Goal: Register for event/course

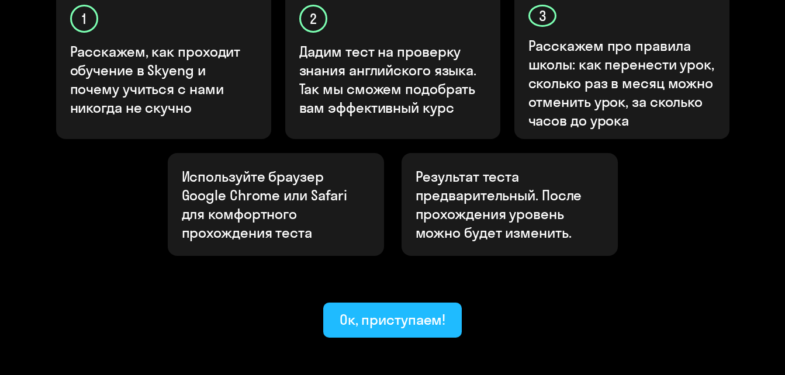
scroll to position [411, 0]
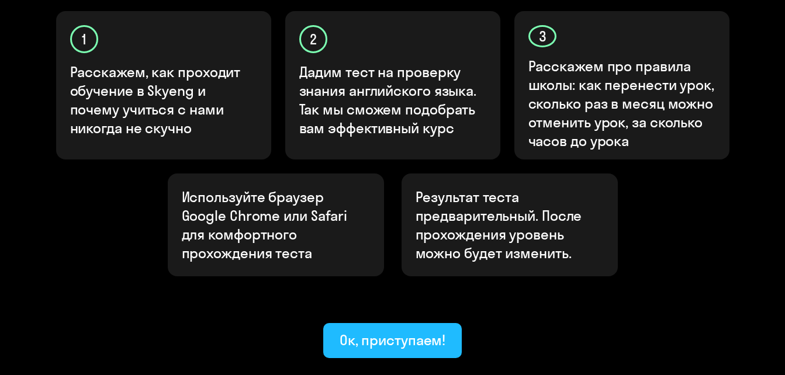
click at [402, 331] on div "Ок, приступаем!" at bounding box center [393, 340] width 106 height 19
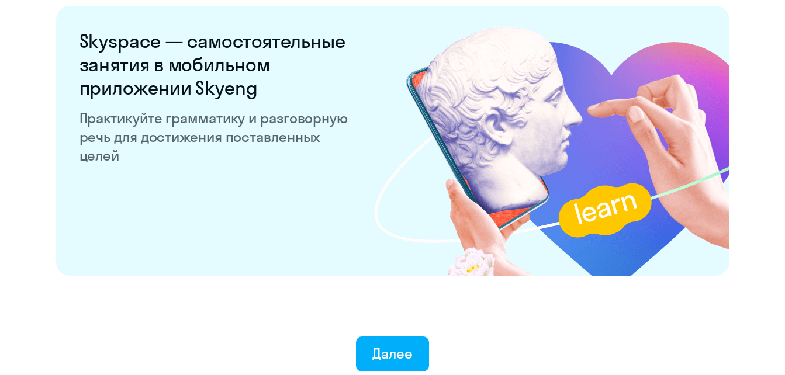
scroll to position [2335, 0]
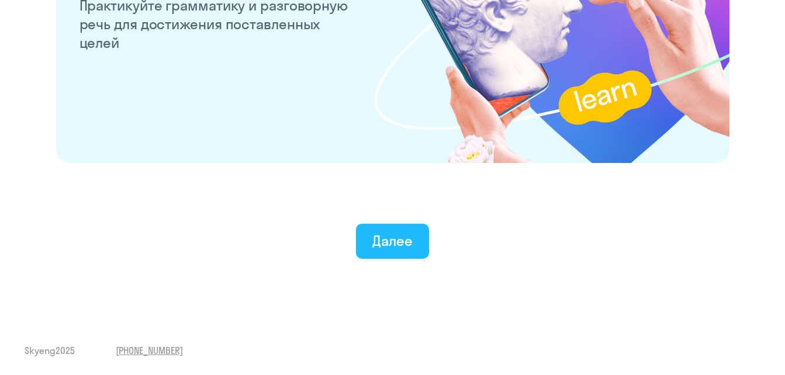
click at [400, 247] on div "Далее" at bounding box center [393, 241] width 40 height 19
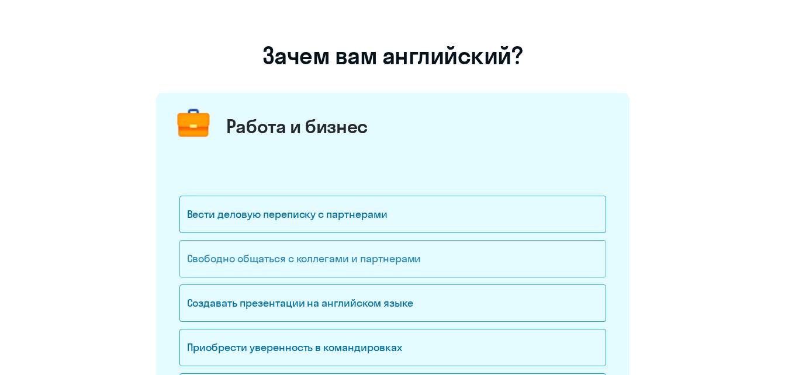
scroll to position [58, 0]
click at [389, 251] on div "Свободно общаться с коллегами и партнерами" at bounding box center [393, 259] width 427 height 37
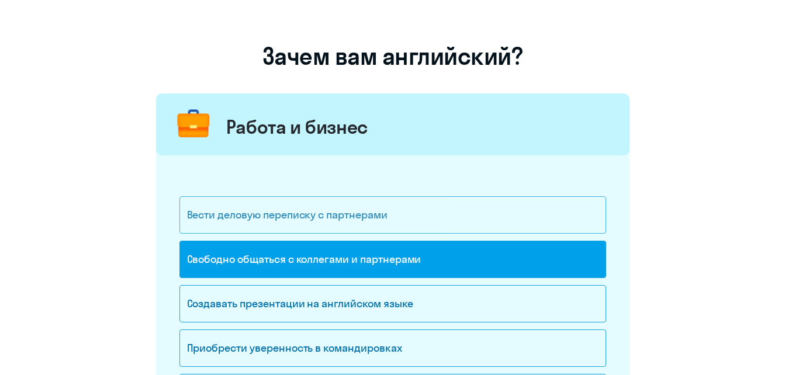
click at [402, 219] on div "Вести деловую переписку с партнерами" at bounding box center [393, 214] width 427 height 37
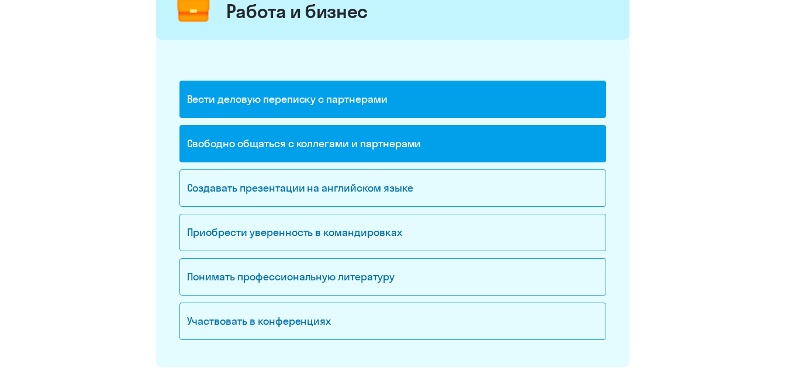
scroll to position [175, 0]
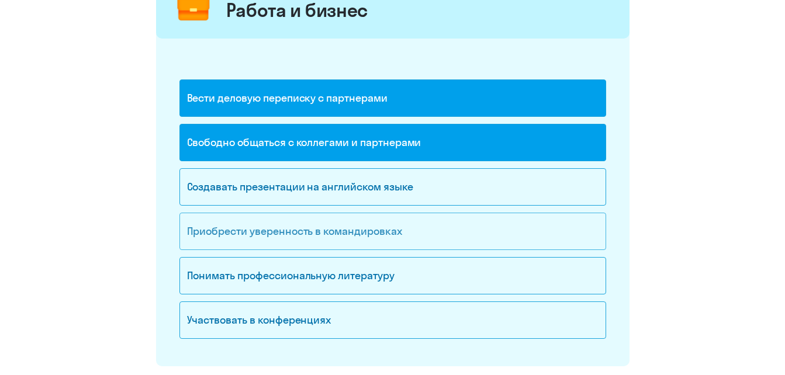
click at [415, 229] on div "Приобрести уверенность в командировках" at bounding box center [393, 231] width 427 height 37
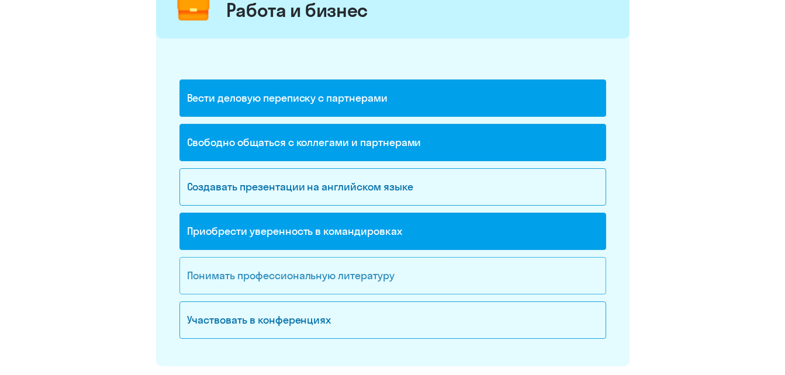
click at [393, 286] on div "Понимать профессиональную литературу" at bounding box center [393, 275] width 427 height 37
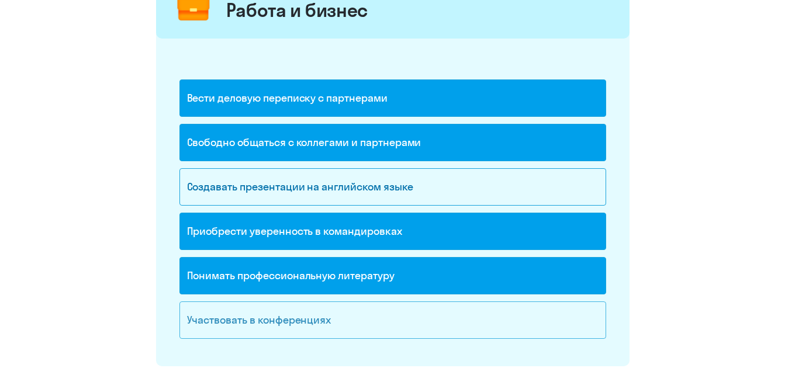
click at [384, 318] on div "Участвовать в конференциях" at bounding box center [393, 320] width 427 height 37
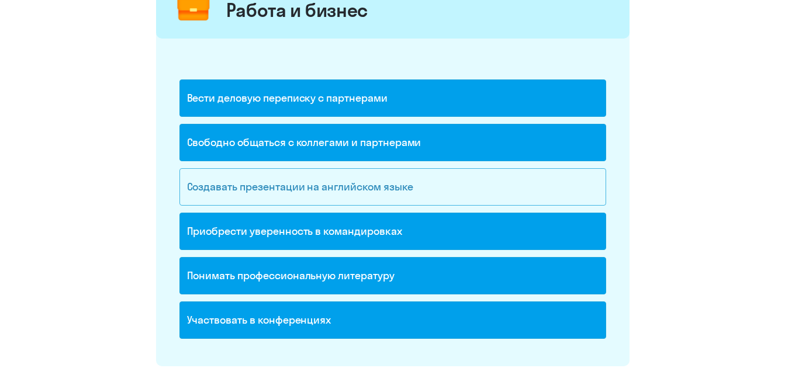
click at [394, 189] on div "Создавать презентации на английском языке" at bounding box center [393, 186] width 427 height 37
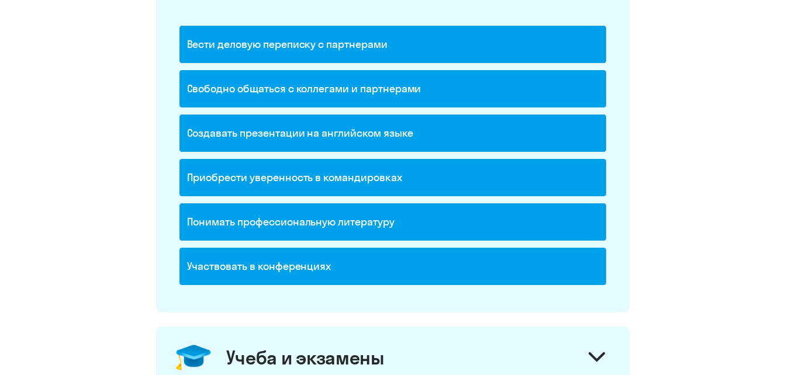
scroll to position [409, 0]
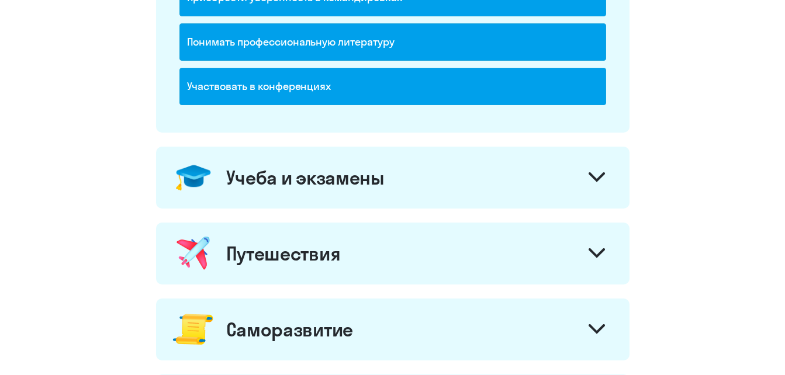
click at [570, 186] on div "Учеба и экзамены" at bounding box center [393, 178] width 474 height 62
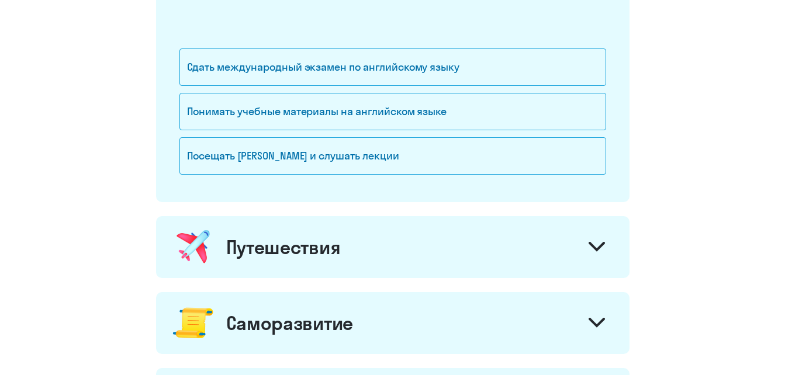
scroll to position [643, 0]
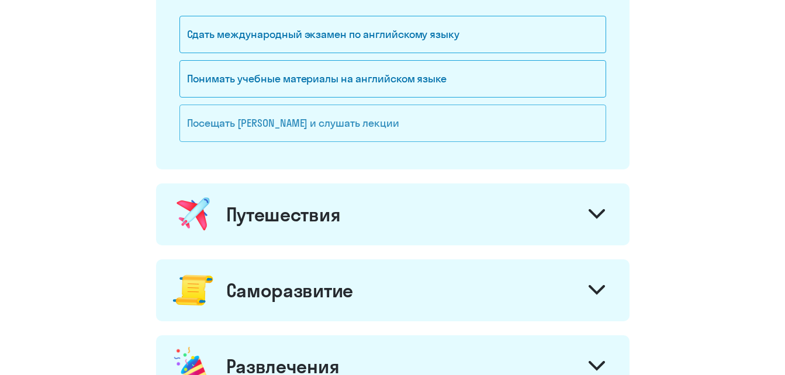
click at [444, 122] on div "Посещать [PERSON_NAME] и слушать лекции" at bounding box center [393, 123] width 427 height 37
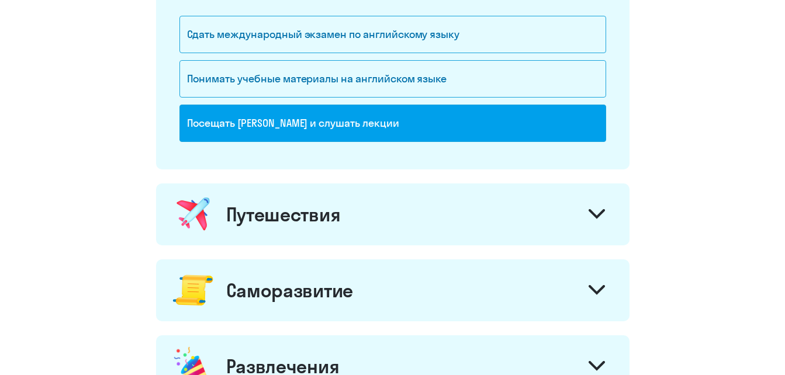
click at [586, 222] on div at bounding box center [597, 216] width 28 height 28
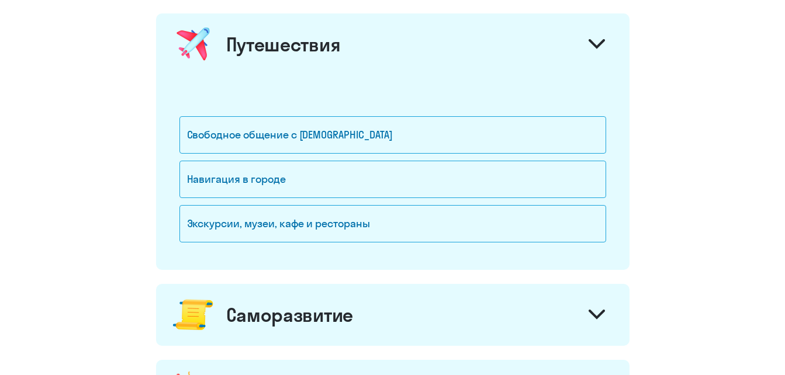
scroll to position [819, 0]
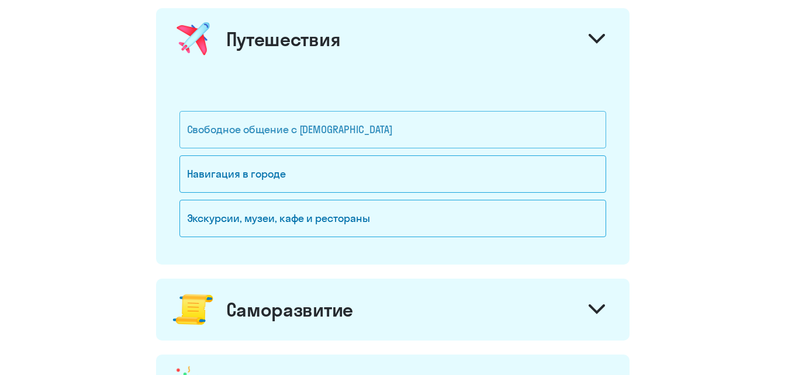
click at [333, 130] on div "Свободное общение с [DEMOGRAPHIC_DATA]" at bounding box center [393, 129] width 427 height 37
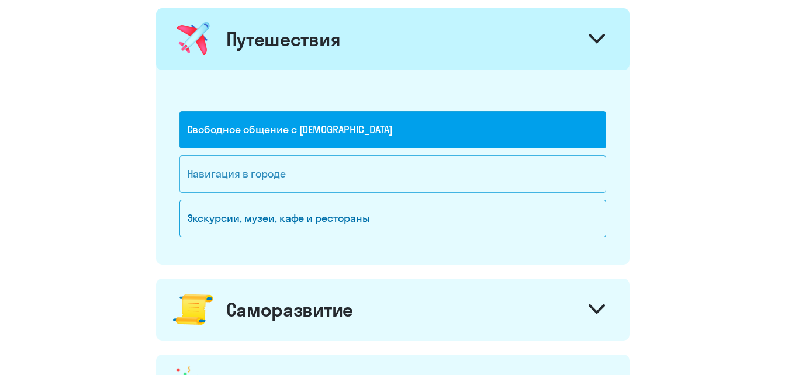
click at [336, 182] on div "Навигация в городе" at bounding box center [393, 174] width 427 height 37
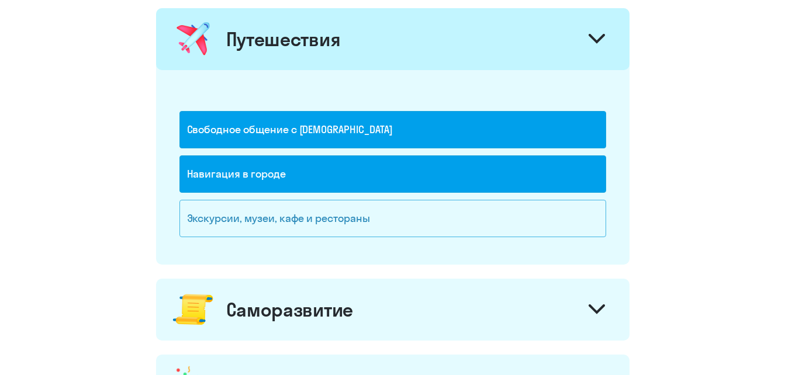
click at [340, 226] on div "Экскурсии, музеи, кафе и рестораны" at bounding box center [393, 218] width 427 height 37
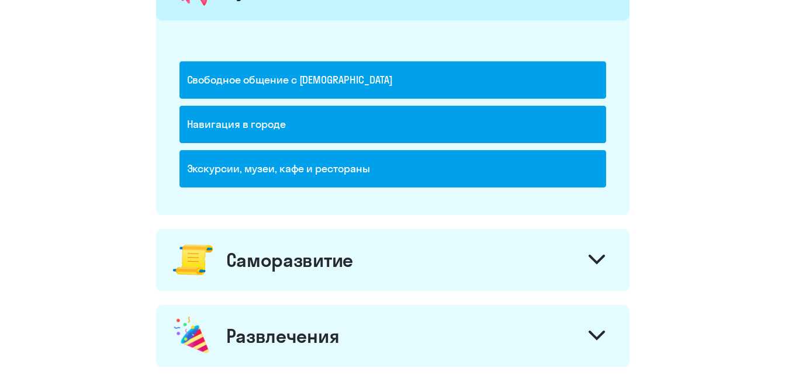
scroll to position [936, 0]
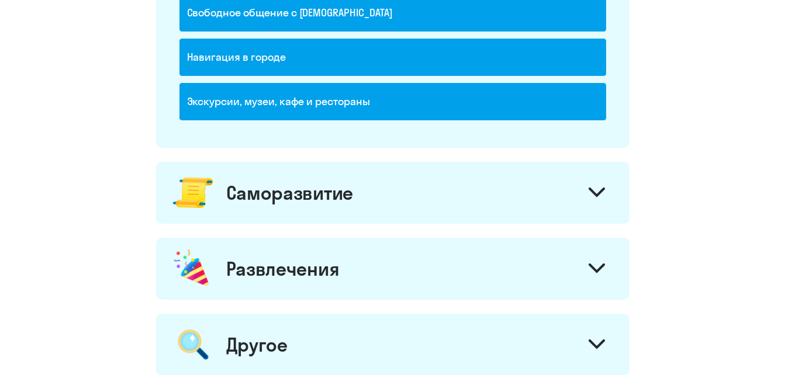
click at [577, 194] on div "Саморазвитие" at bounding box center [393, 193] width 474 height 62
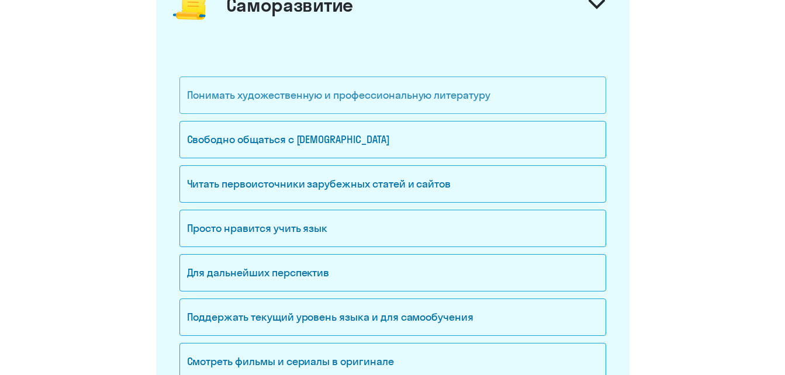
scroll to position [1170, 0]
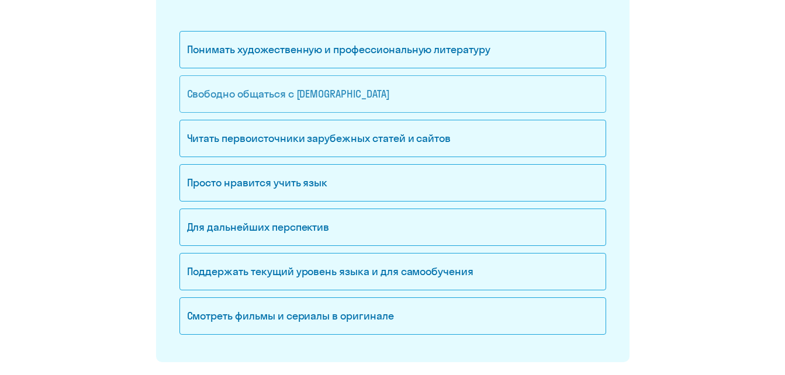
click at [401, 97] on div "Свободно общаться с [DEMOGRAPHIC_DATA]" at bounding box center [393, 93] width 427 height 37
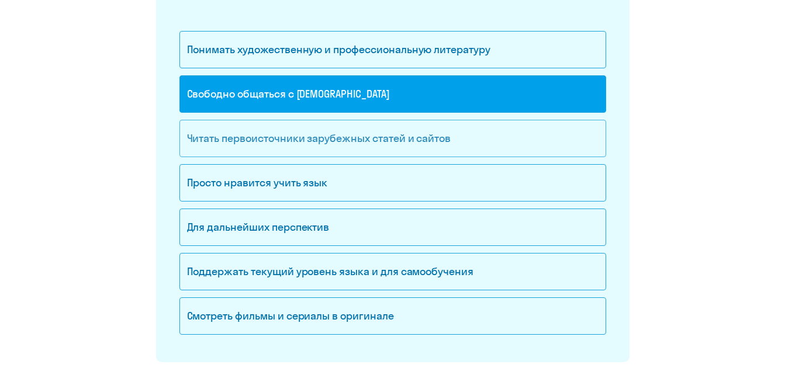
click at [434, 145] on div "Читать первоисточники зарубежных статей и сайтов" at bounding box center [393, 138] width 427 height 37
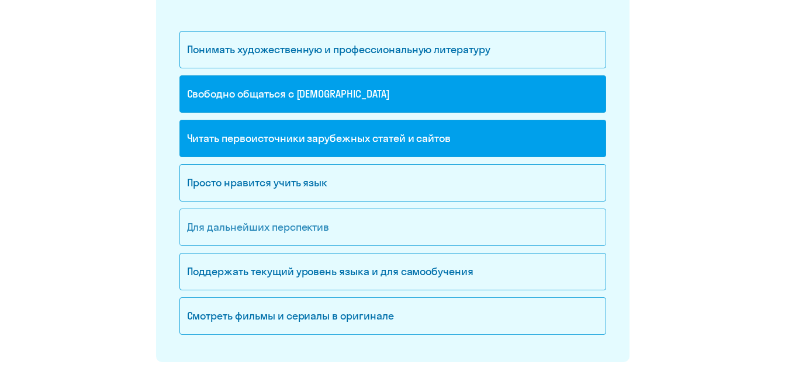
click at [398, 234] on div "Для дальнейших перспектив" at bounding box center [393, 227] width 427 height 37
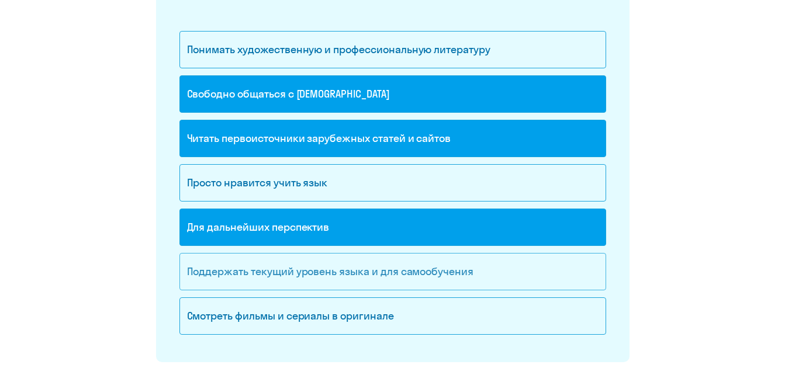
click at [495, 265] on div "Поддержать текущий уровень языка и для cамообучения" at bounding box center [393, 271] width 427 height 37
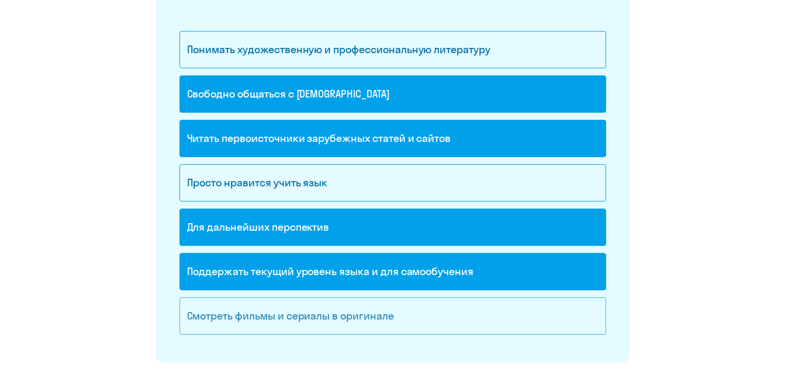
click at [461, 314] on div "Смотреть фильмы и сериалы в оригинале" at bounding box center [393, 316] width 427 height 37
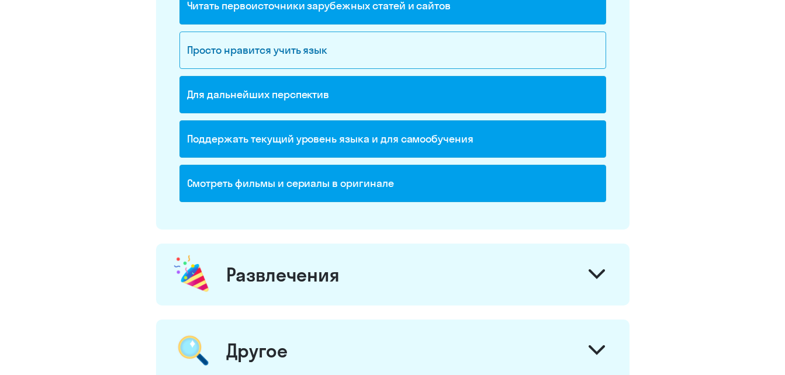
scroll to position [1345, 0]
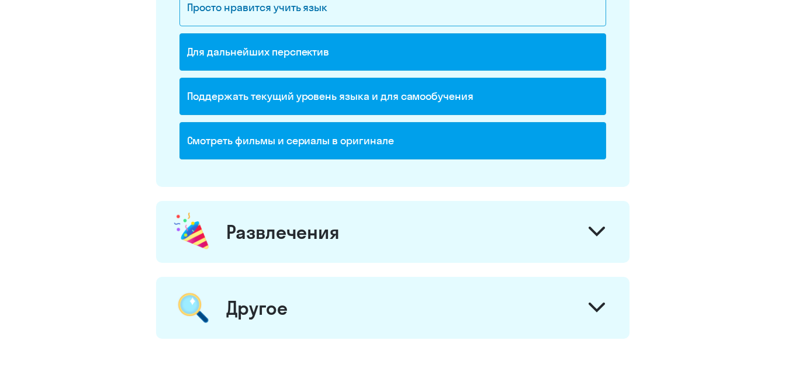
click at [594, 238] on svg-icon at bounding box center [597, 233] width 16 height 13
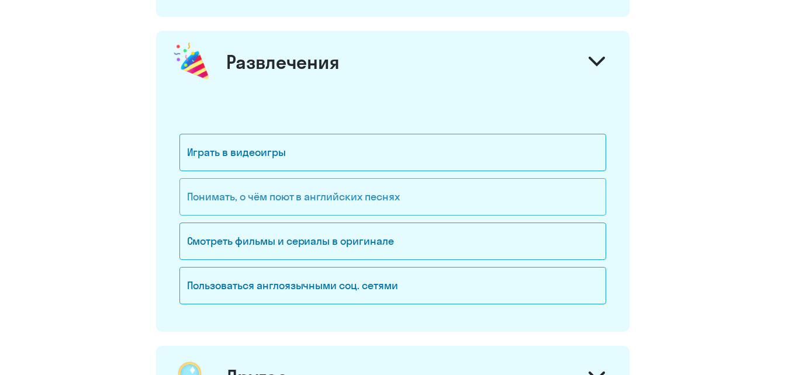
scroll to position [1521, 0]
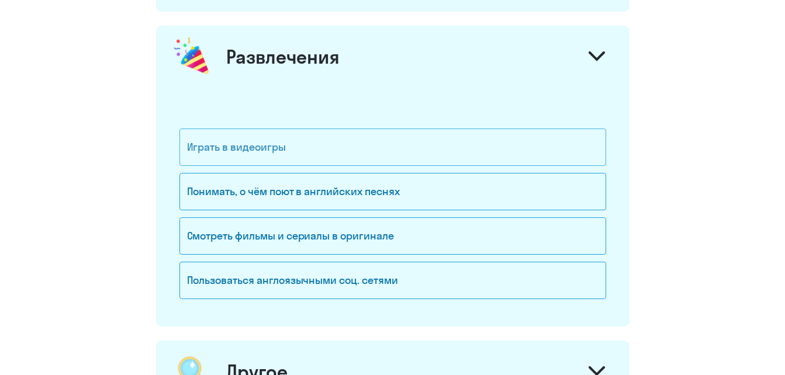
click at [320, 151] on div "Играть в видеоигры" at bounding box center [393, 147] width 427 height 37
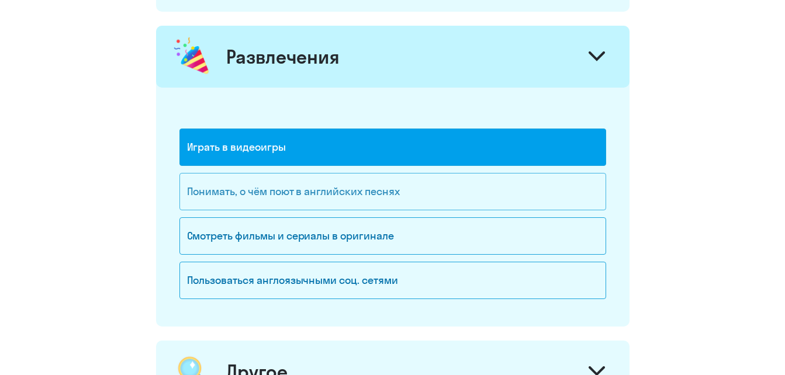
click at [326, 199] on div "Понимать, о чём поют в английских песнях" at bounding box center [393, 191] width 427 height 37
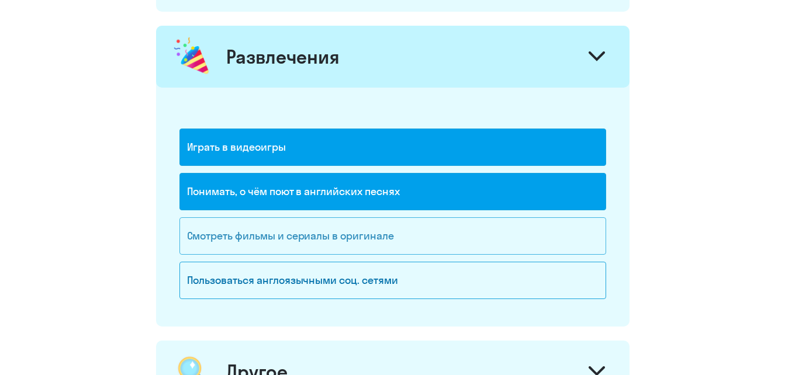
click at [346, 241] on div "Смотреть фильмы и сериалы в оригинале" at bounding box center [393, 236] width 427 height 37
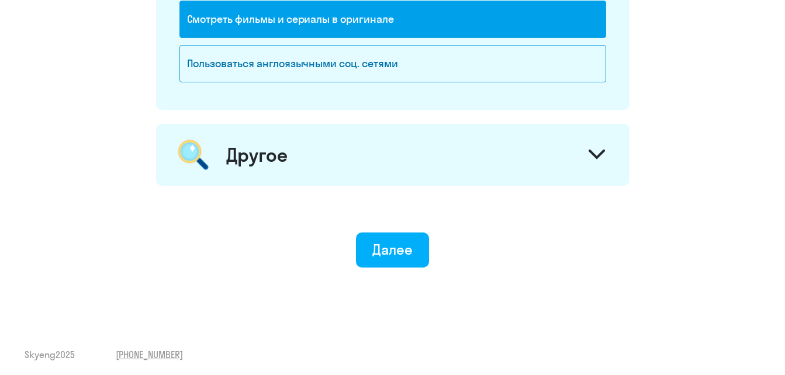
scroll to position [1742, 0]
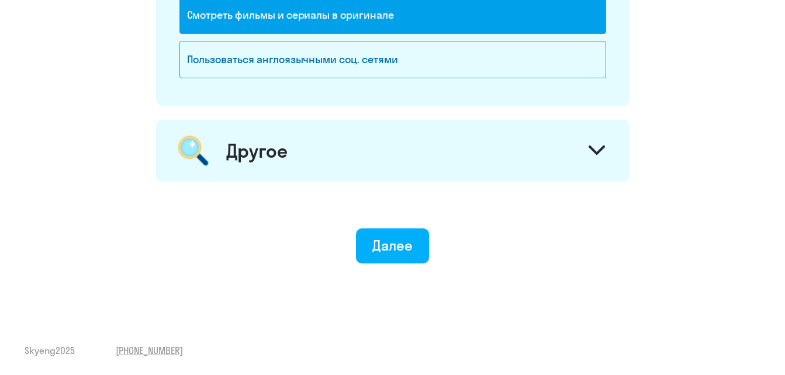
click at [568, 149] on div "Другое" at bounding box center [393, 151] width 474 height 62
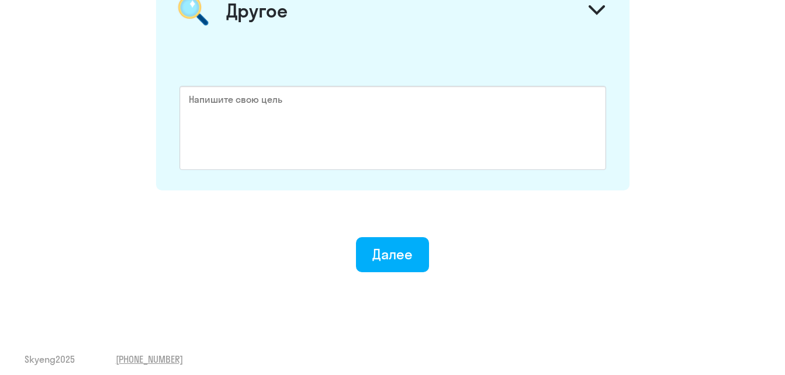
scroll to position [1891, 0]
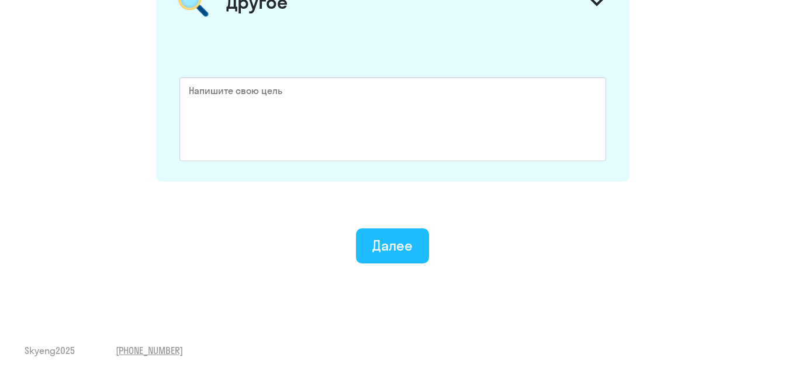
click at [379, 247] on div "Далее" at bounding box center [393, 245] width 40 height 19
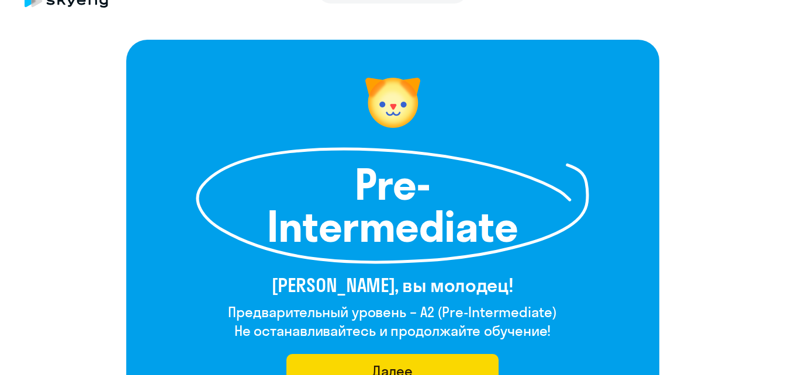
scroll to position [58, 0]
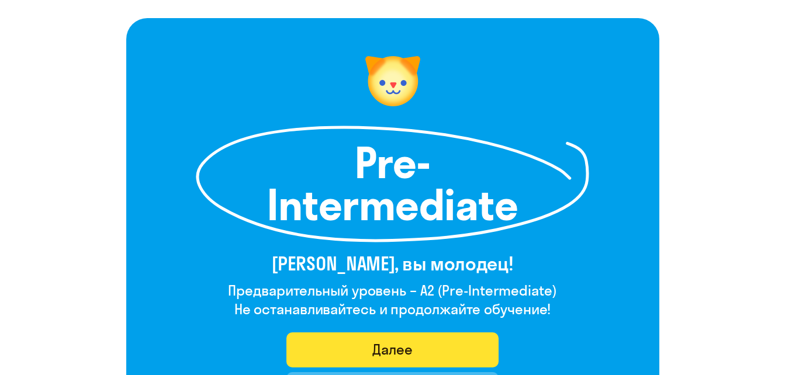
click at [437, 349] on button "Далее" at bounding box center [393, 350] width 212 height 35
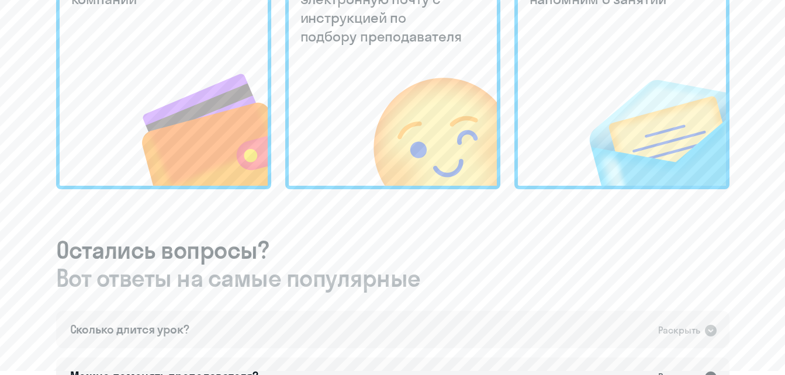
scroll to position [526, 0]
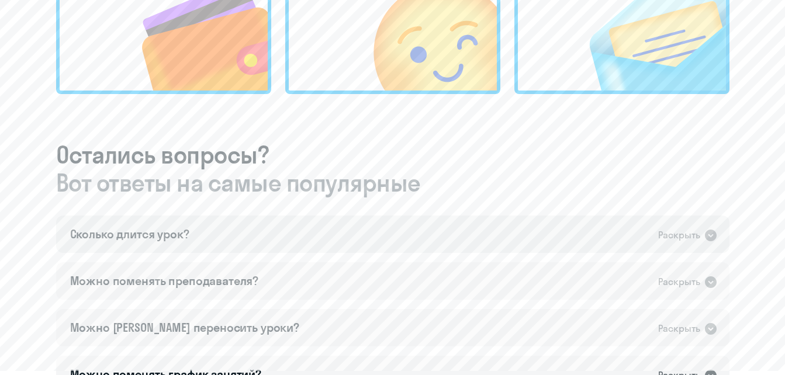
click at [706, 229] on icon at bounding box center [711, 236] width 14 height 14
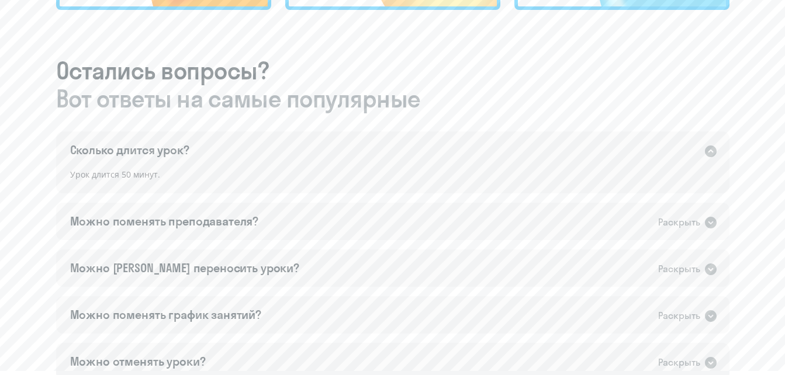
scroll to position [643, 0]
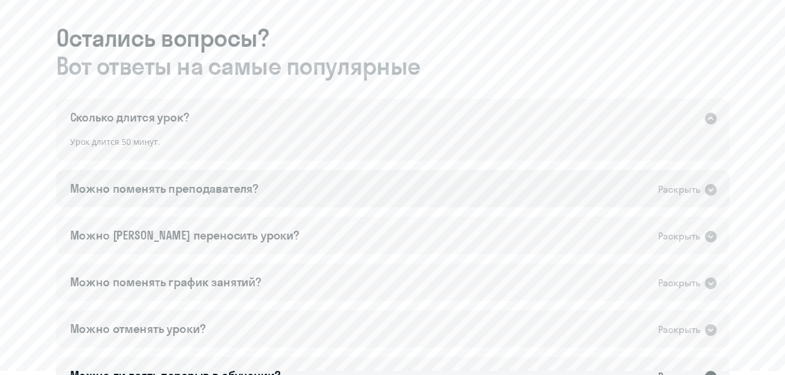
click at [713, 188] on icon at bounding box center [711, 190] width 12 height 12
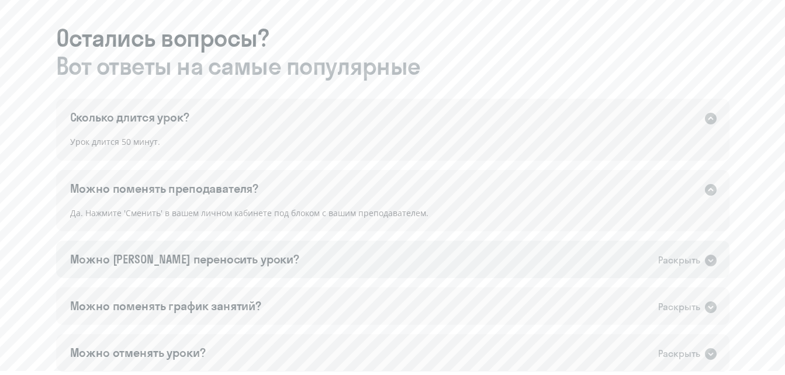
click at [708, 263] on icon at bounding box center [711, 261] width 12 height 12
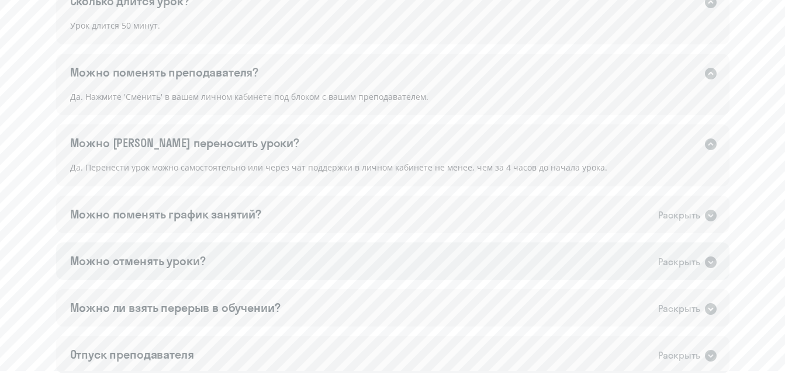
scroll to position [760, 0]
click at [705, 215] on icon at bounding box center [711, 215] width 12 height 12
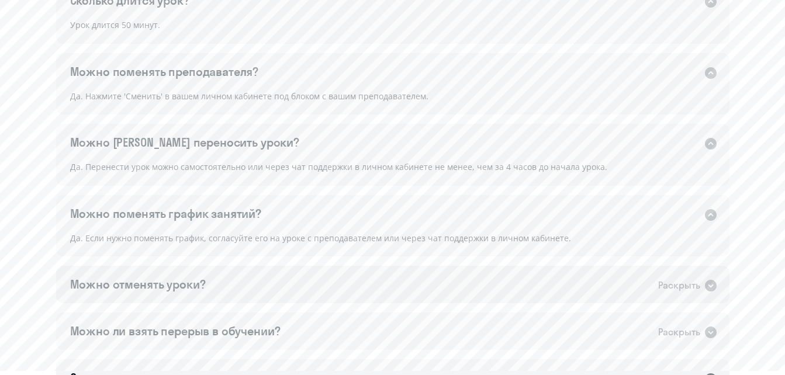
click at [712, 284] on icon at bounding box center [711, 286] width 12 height 12
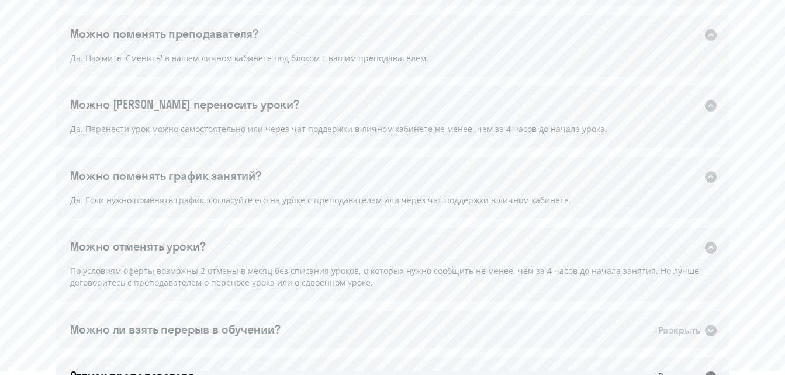
scroll to position [819, 0]
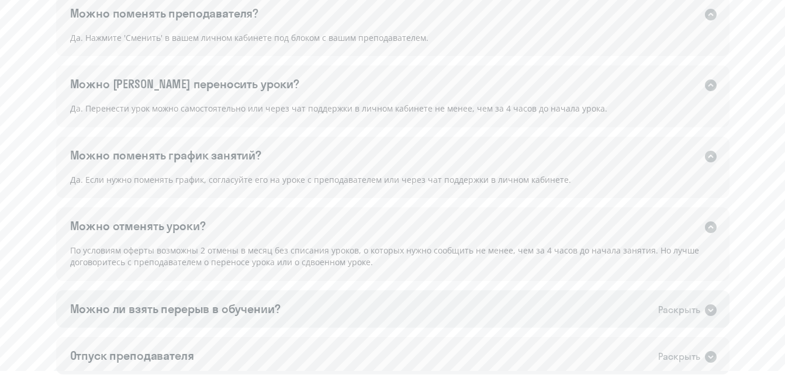
click at [706, 312] on icon at bounding box center [711, 311] width 12 height 12
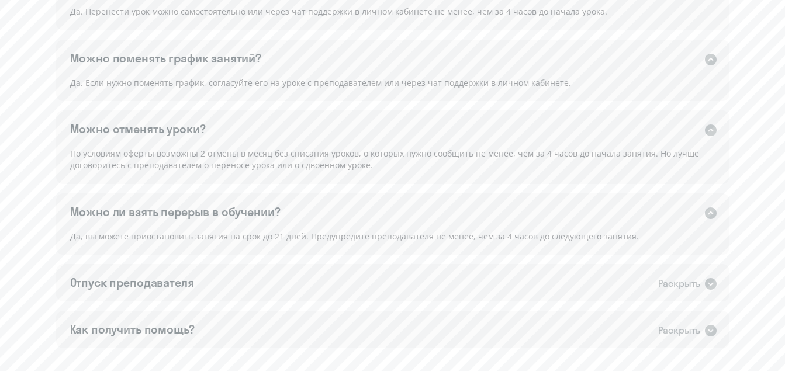
scroll to position [936, 0]
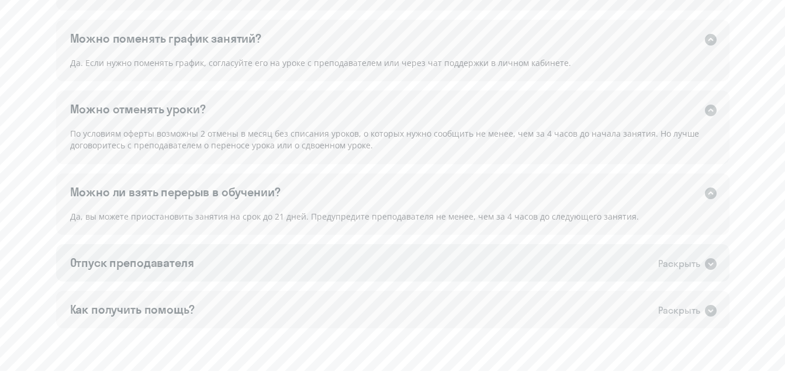
click at [699, 263] on div "Раскрыть" at bounding box center [679, 264] width 42 height 15
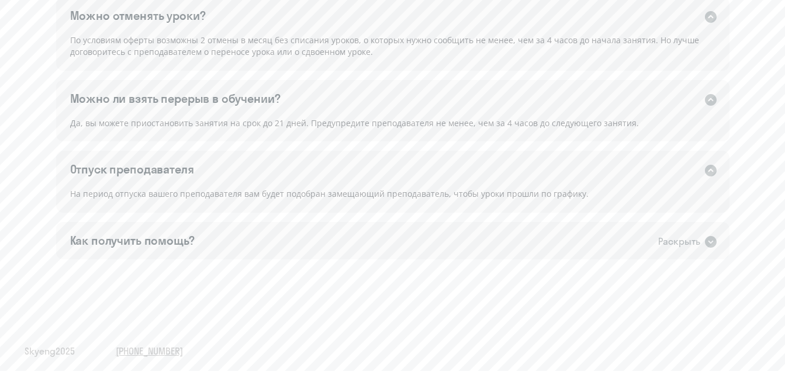
scroll to position [1030, 0]
click at [708, 243] on icon at bounding box center [711, 242] width 12 height 12
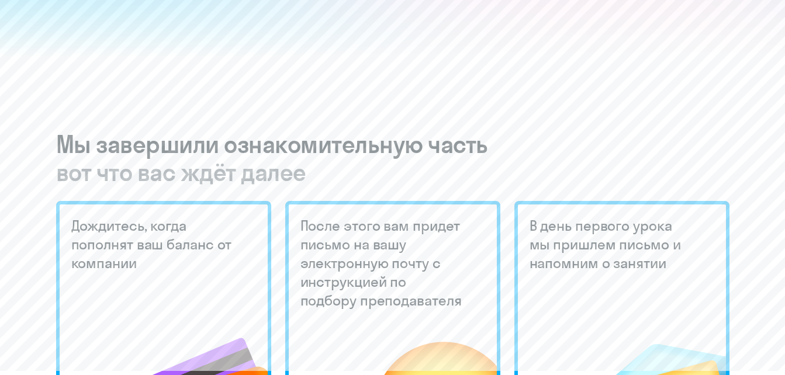
scroll to position [0, 0]
